Goal: Task Accomplishment & Management: Use online tool/utility

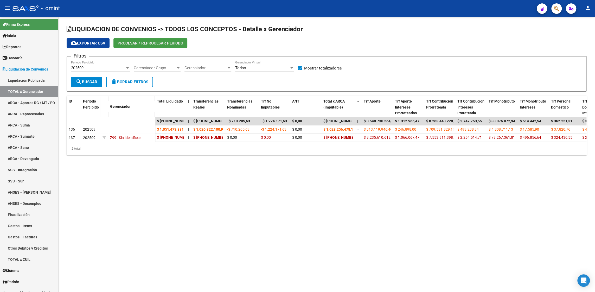
click at [141, 44] on span "Procesar / Reprocesar período" at bounding box center [151, 43] width 66 height 5
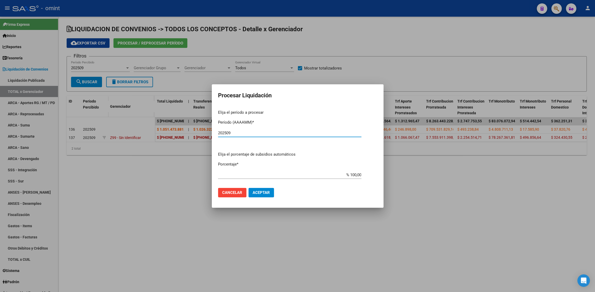
type input "202509"
click at [262, 190] on button "Aceptar" at bounding box center [262, 192] width 26 height 9
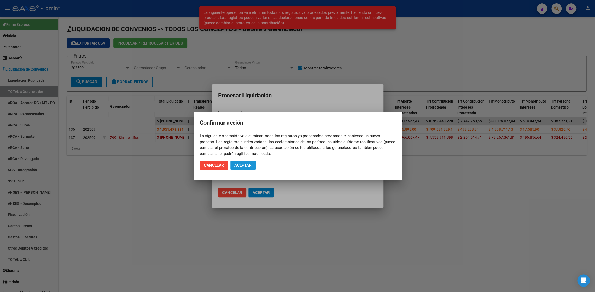
click at [246, 165] on span "Aceptar" at bounding box center [243, 165] width 17 height 5
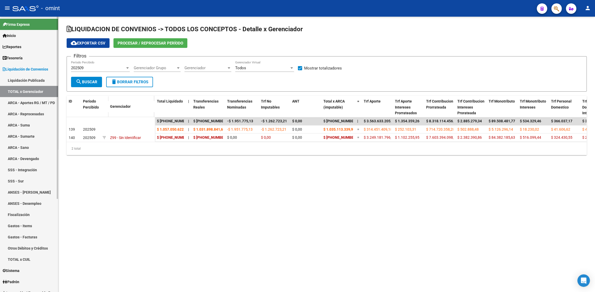
click at [21, 47] on span "Reportes" at bounding box center [12, 47] width 19 height 6
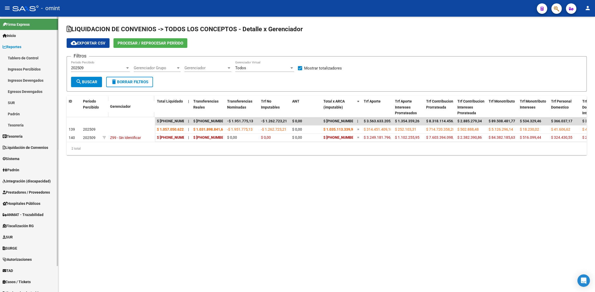
click at [24, 67] on link "Ingresos Percibidos" at bounding box center [29, 69] width 58 height 11
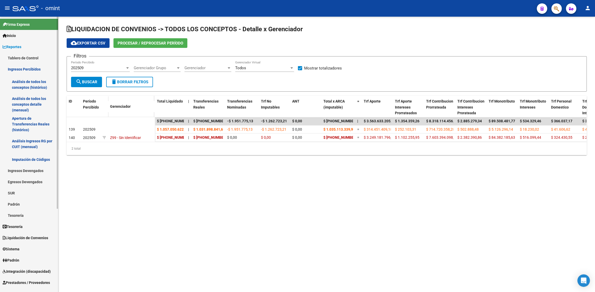
click at [28, 100] on link "Análisis de todos los conceptos detalle (mensual)" at bounding box center [29, 105] width 58 height 20
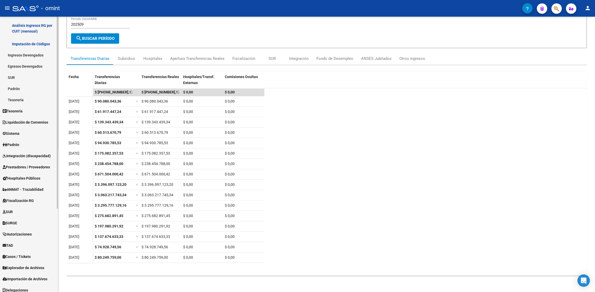
scroll to position [119, 0]
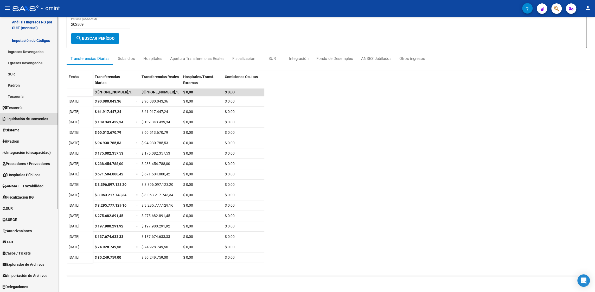
click at [30, 118] on span "Liquidación de Convenios" at bounding box center [26, 119] width 46 height 6
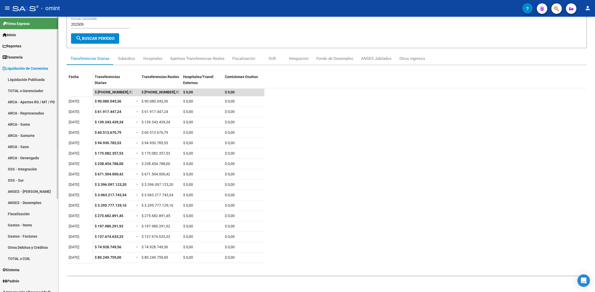
scroll to position [0, 0]
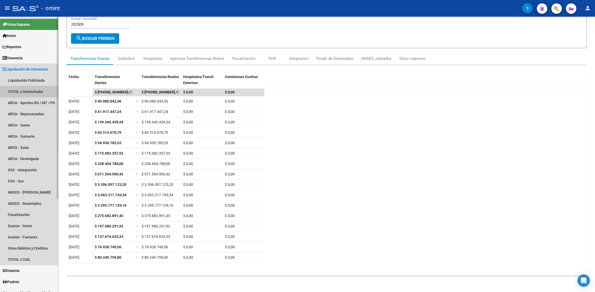
click at [34, 91] on link "TOTAL x Gerenciador" at bounding box center [29, 91] width 58 height 11
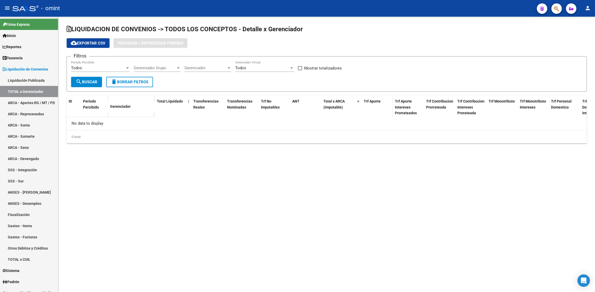
checkbox input "true"
